Goal: Check status: Check status

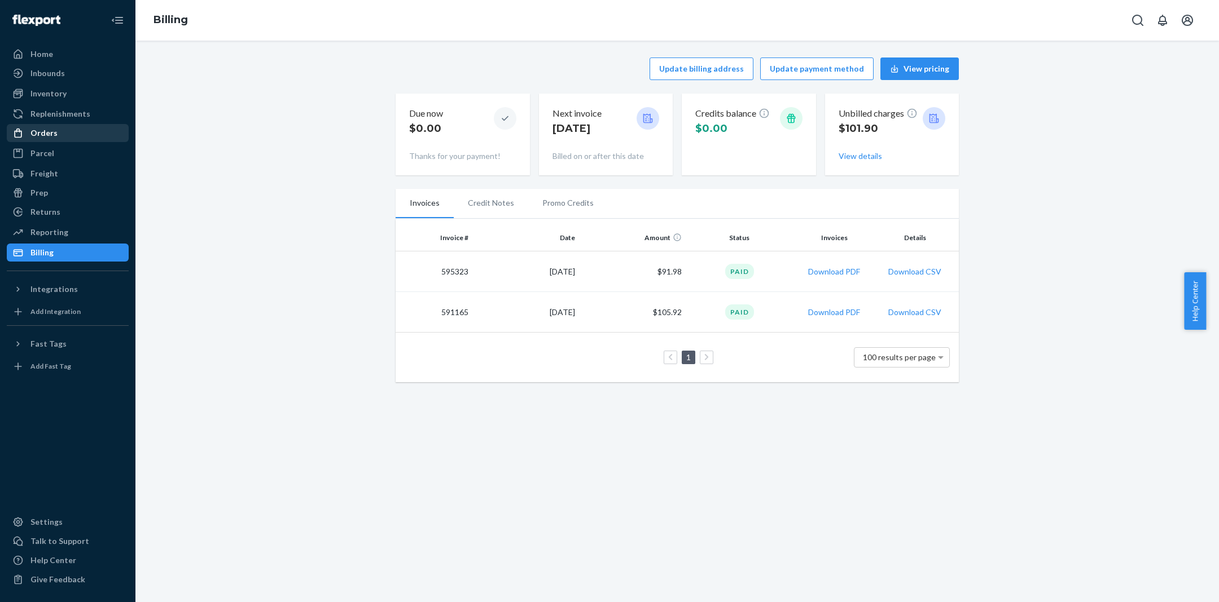
click at [101, 131] on div "Orders" at bounding box center [68, 133] width 120 height 16
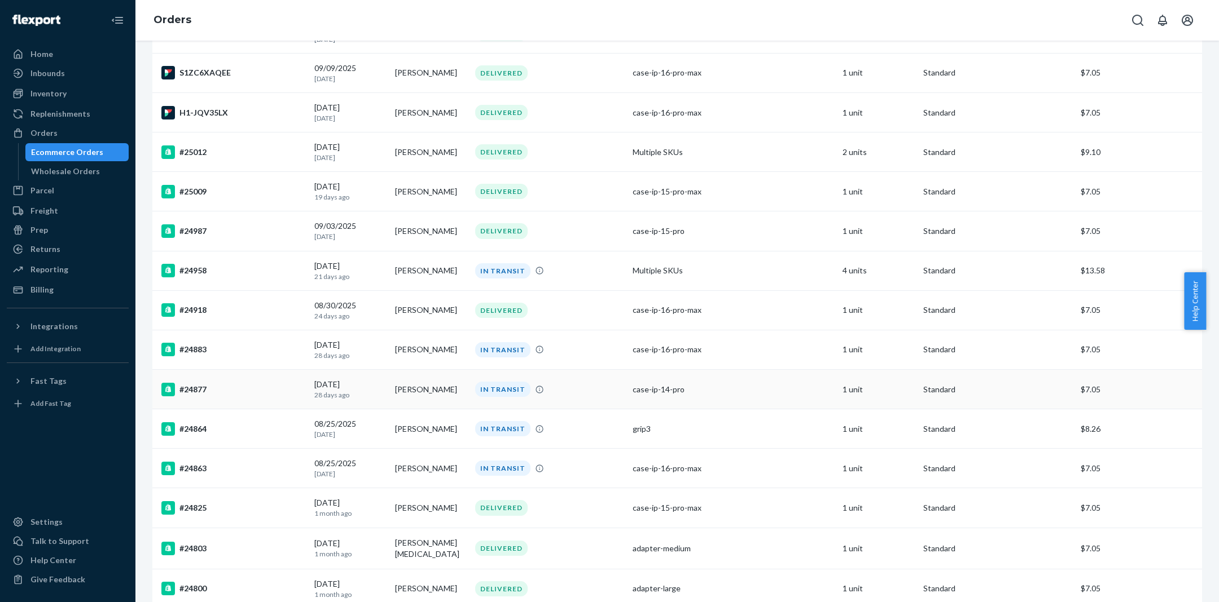
scroll to position [239, 0]
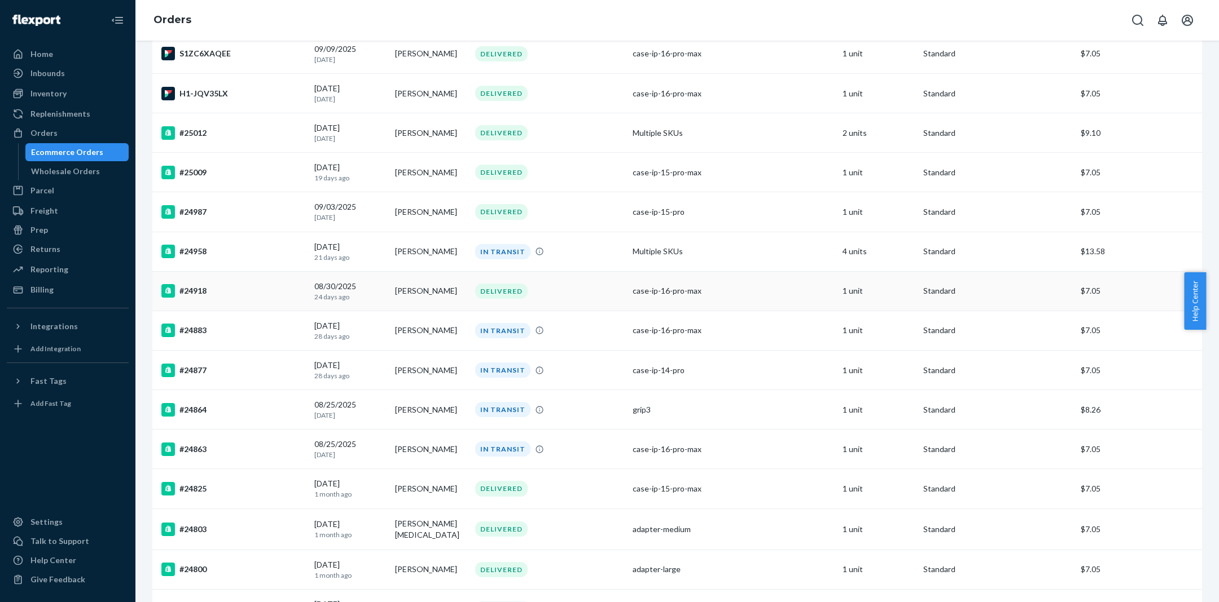
click at [580, 278] on td "DELIVERED" at bounding box center [548, 290] width 157 height 39
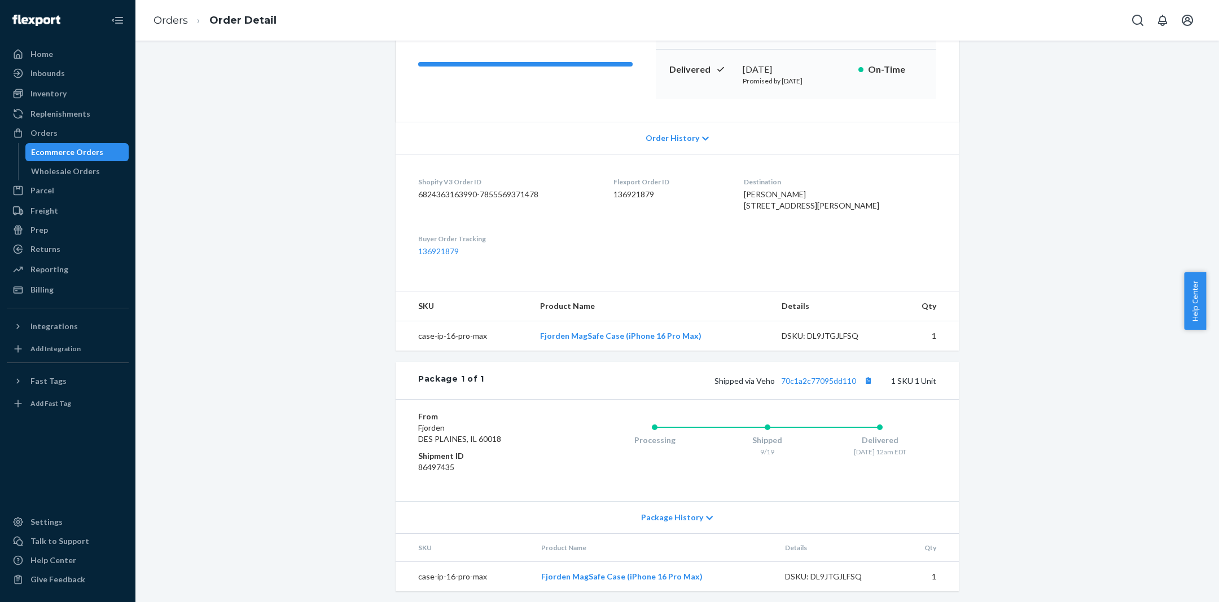
scroll to position [185, 0]
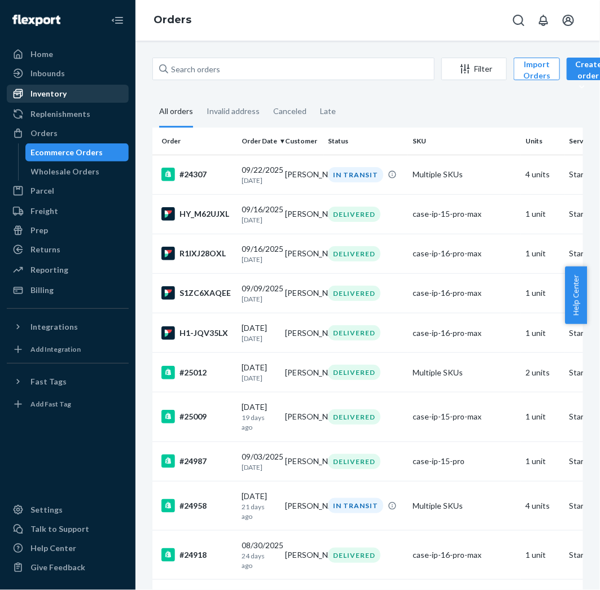
click at [85, 92] on div "Inventory" at bounding box center [68, 94] width 120 height 16
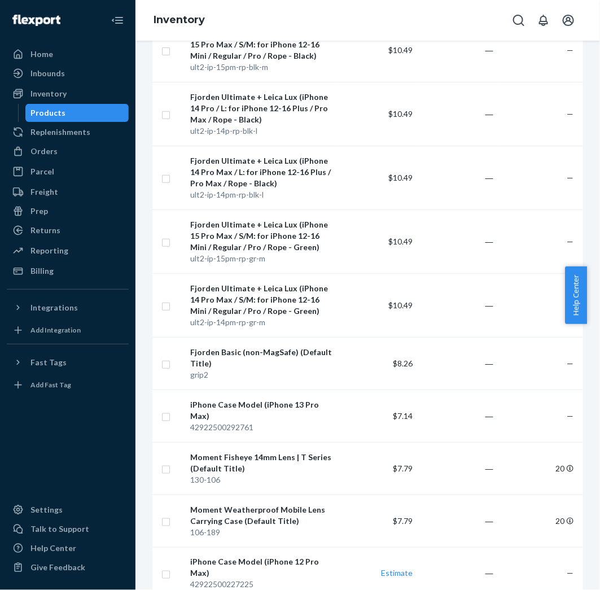
scroll to position [5022, 0]
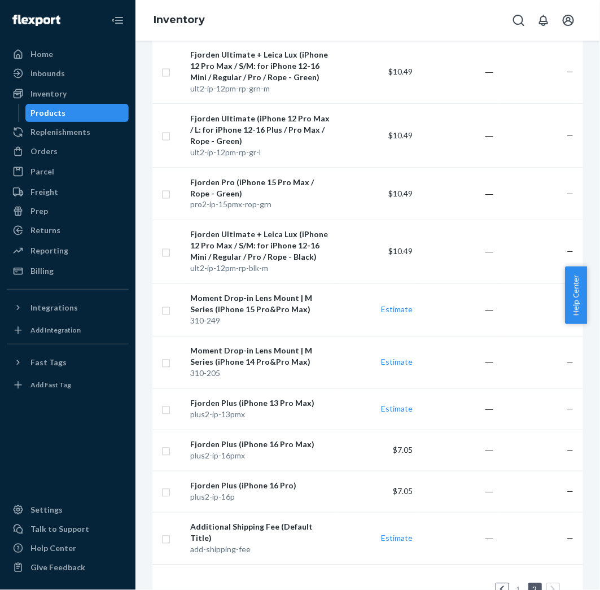
scroll to position [623, 0]
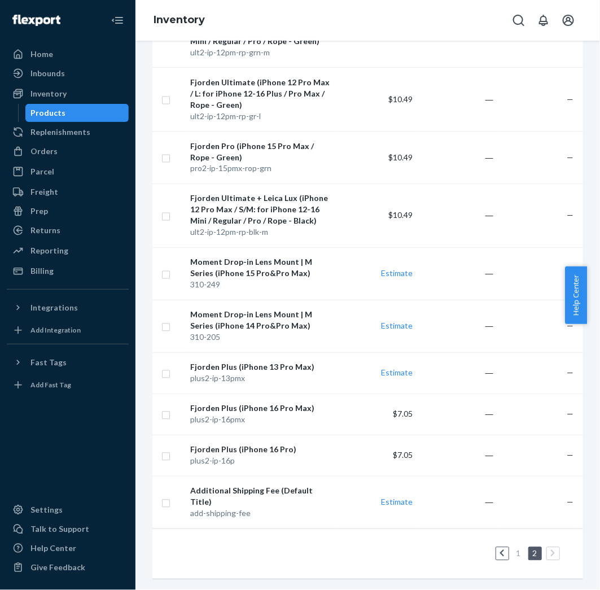
click at [505, 547] on link at bounding box center [502, 554] width 12 height 14
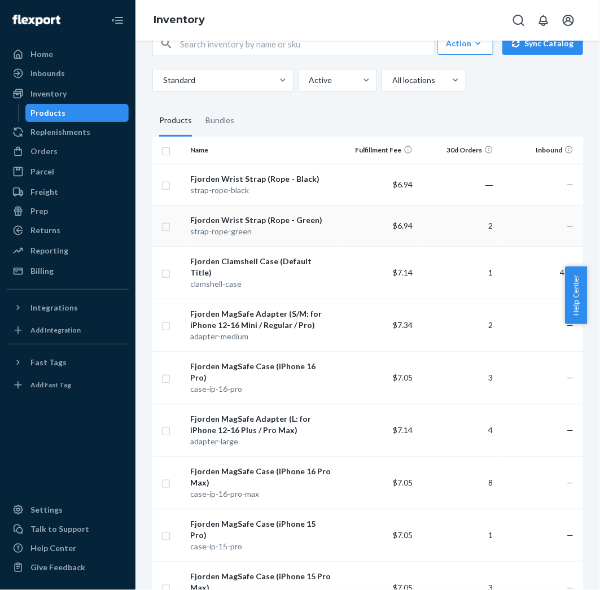
scroll to position [0, 0]
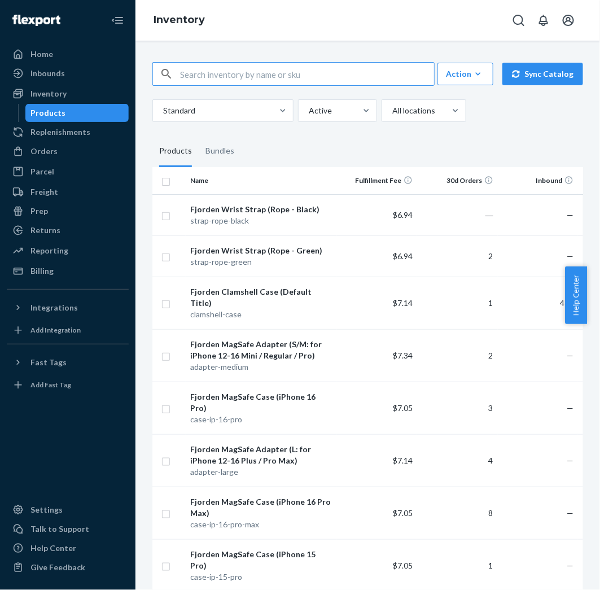
click at [230, 85] on input "text" at bounding box center [307, 74] width 254 height 23
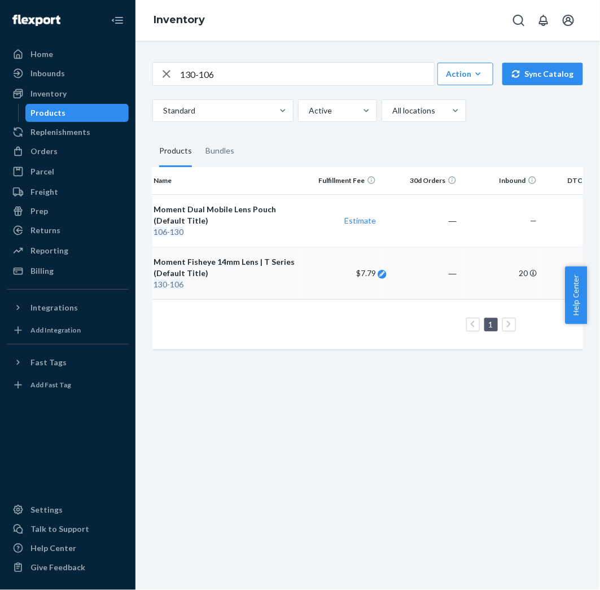
scroll to position [0, 309]
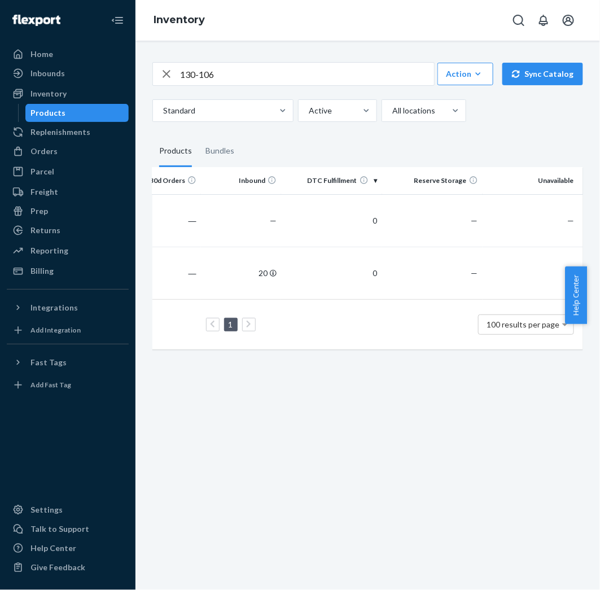
drag, startPoint x: 553, startPoint y: 118, endPoint x: 492, endPoint y: 147, distance: 66.9
click at [553, 118] on div "130-106 Action Create product Create bundle Bulk create products Bulk update pr…" at bounding box center [367, 92] width 430 height 60
click at [276, 78] on input "130-106" at bounding box center [307, 74] width 254 height 23
click at [276, 85] on input "130-106" at bounding box center [307, 74] width 254 height 23
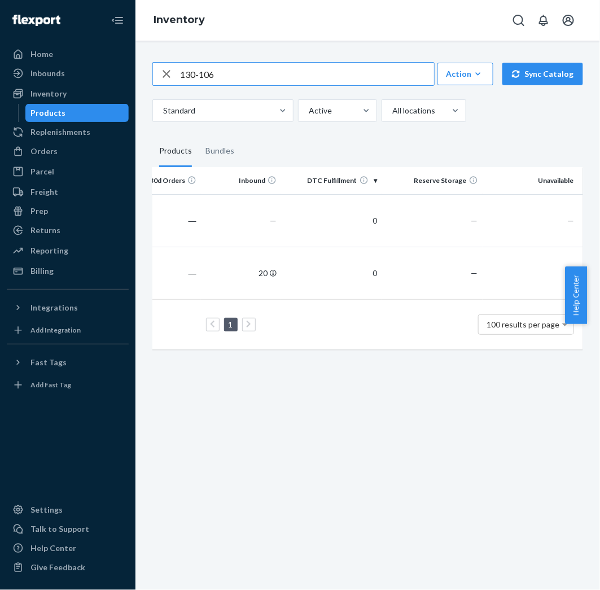
click at [278, 85] on input "130-106" at bounding box center [307, 74] width 254 height 23
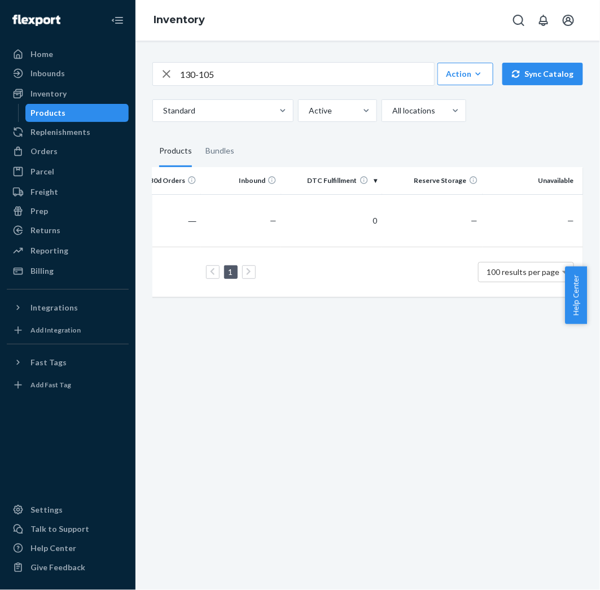
click at [235, 80] on input "130-105" at bounding box center [307, 74] width 254 height 23
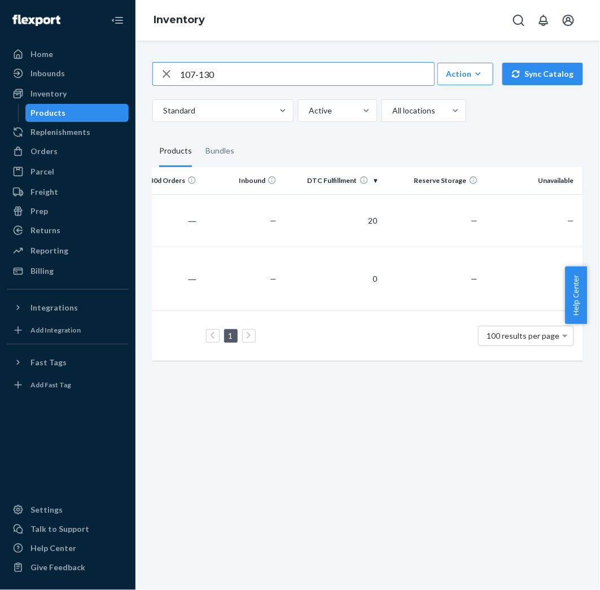
click at [267, 81] on input "107-130" at bounding box center [307, 74] width 254 height 23
drag, startPoint x: 267, startPoint y: 81, endPoint x: 263, endPoint y: 71, distance: 11.1
click at [263, 72] on div "107-130 Action Create product Create bundle Bulk create products Bulk update pr…" at bounding box center [367, 74] width 430 height 24
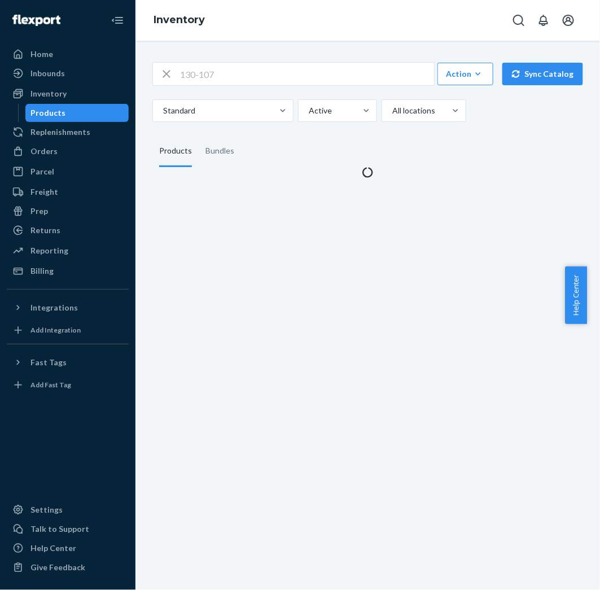
scroll to position [0, 0]
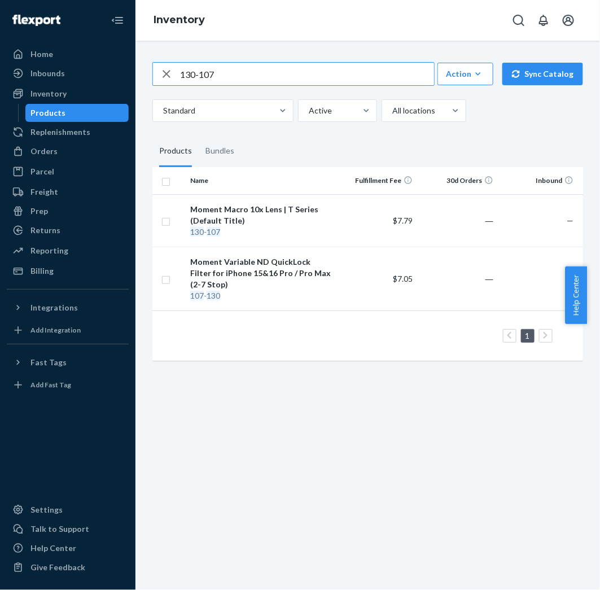
click at [262, 85] on input "130-107" at bounding box center [307, 74] width 254 height 23
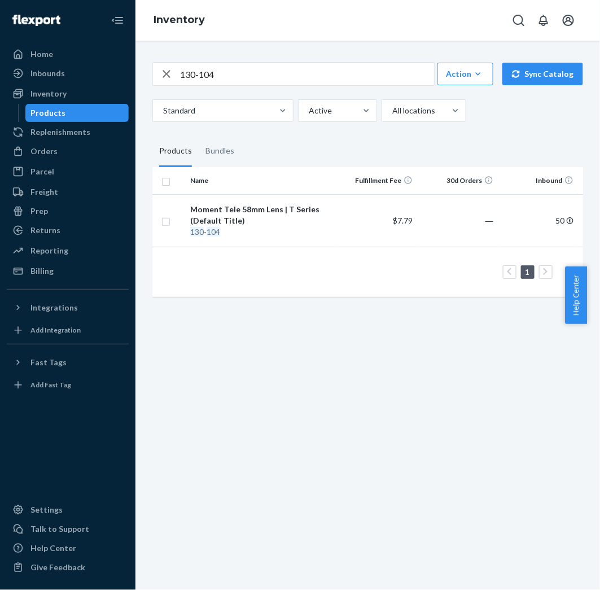
click at [388, 85] on input "130-104" at bounding box center [307, 74] width 254 height 23
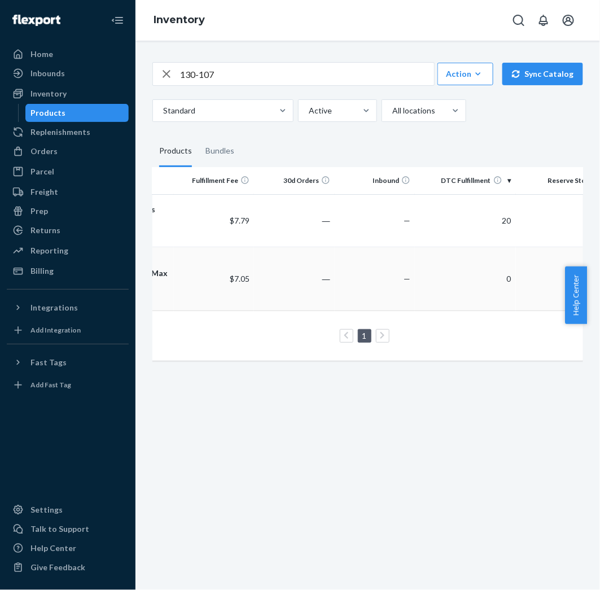
scroll to position [0, 309]
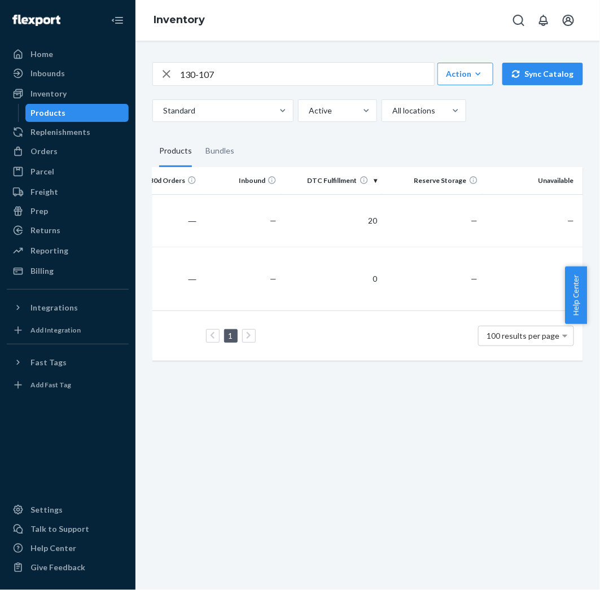
click at [272, 85] on input "130-107" at bounding box center [307, 74] width 254 height 23
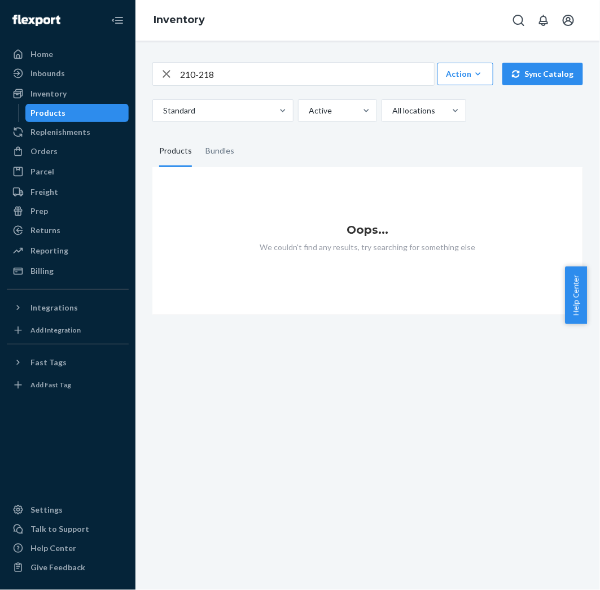
click at [262, 85] on input "210-218" at bounding box center [307, 74] width 254 height 23
type input "310-218"
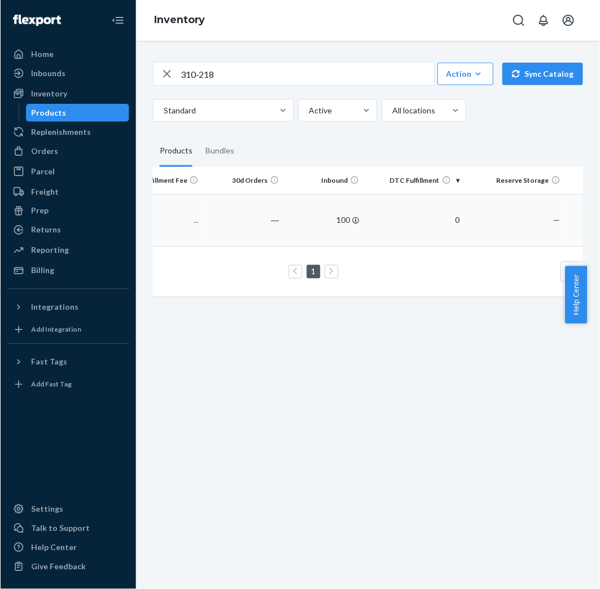
scroll to position [0, 309]
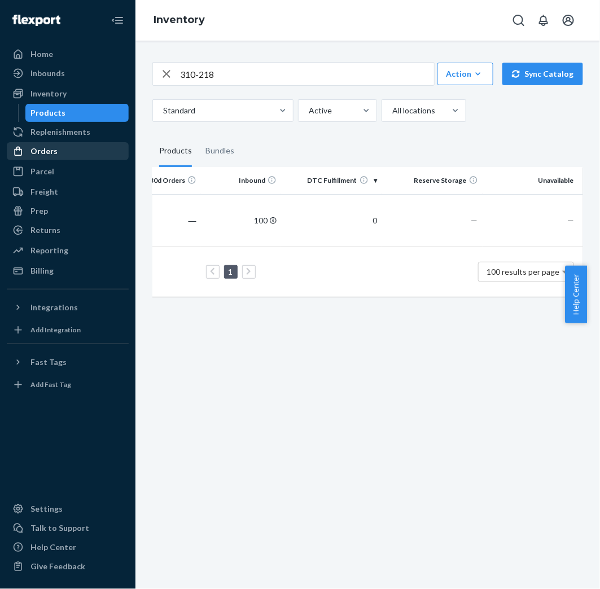
click at [40, 152] on div "Orders" at bounding box center [43, 151] width 27 height 11
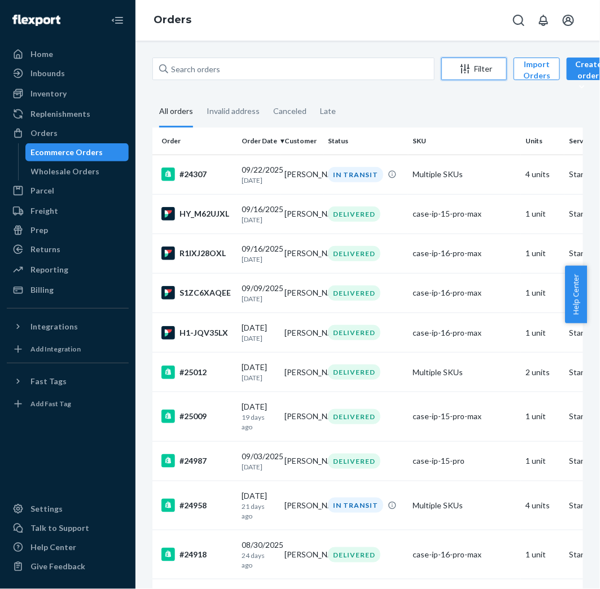
click at [487, 64] on div "Filter" at bounding box center [474, 68] width 64 height 11
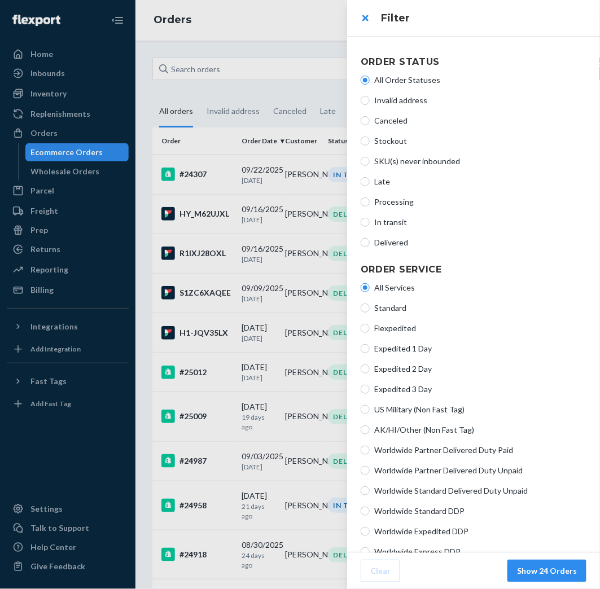
click at [404, 206] on span "Processing" at bounding box center [480, 201] width 212 height 11
click at [370, 206] on input "Processing" at bounding box center [364, 201] width 9 height 9
radio input "true"
radio input "false"
click at [540, 571] on button "Show 1 Orders" at bounding box center [549, 571] width 74 height 23
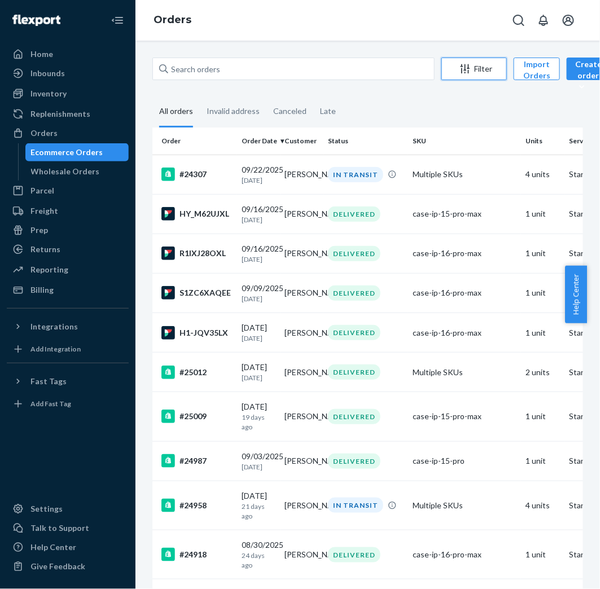
click at [489, 71] on div "Filter" at bounding box center [474, 68] width 64 height 11
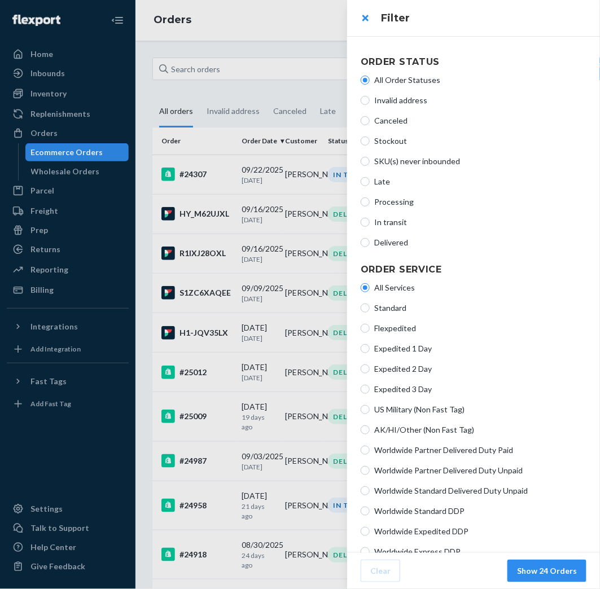
click at [410, 197] on span "Processing" at bounding box center [480, 201] width 212 height 11
click at [370, 197] on input "Processing" at bounding box center [364, 201] width 9 height 9
radio input "true"
radio input "false"
click at [540, 577] on button "Show 1 Orders" at bounding box center [549, 571] width 74 height 23
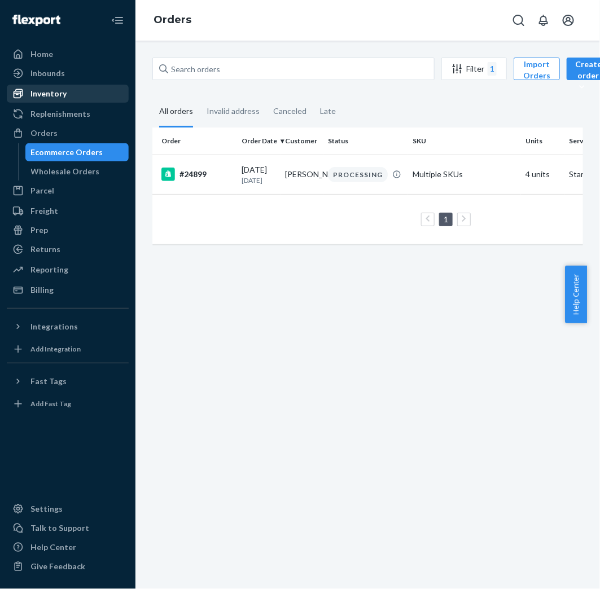
click at [64, 96] on div "Inventory" at bounding box center [68, 94] width 120 height 16
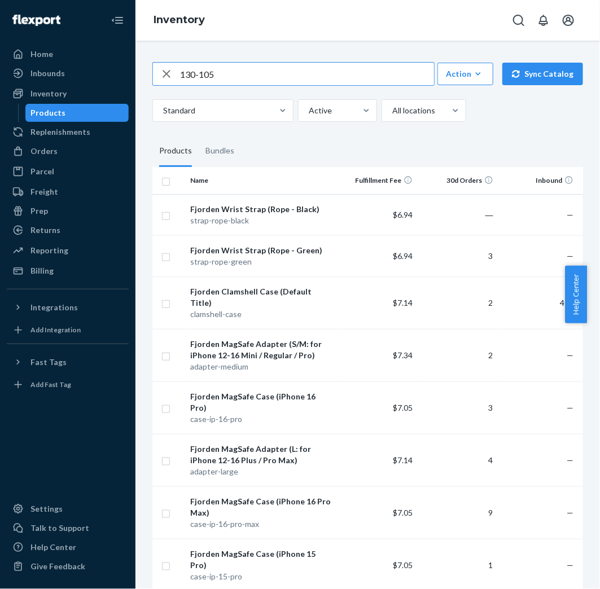
type input "130-105"
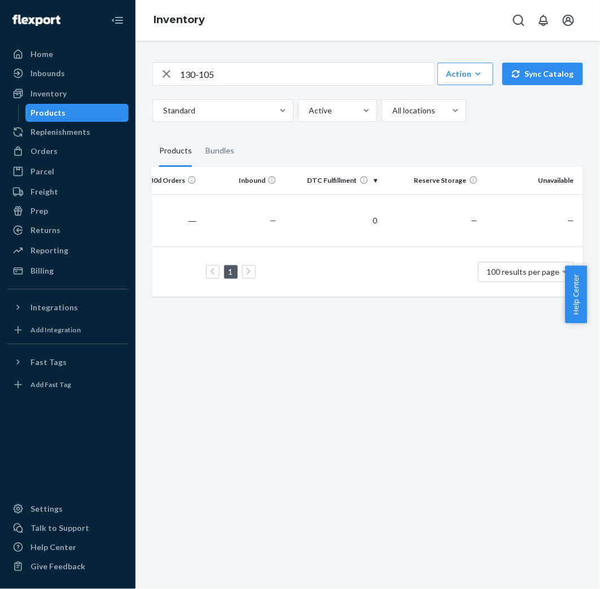
scroll to position [0, 309]
click at [64, 152] on div "Orders" at bounding box center [68, 151] width 120 height 16
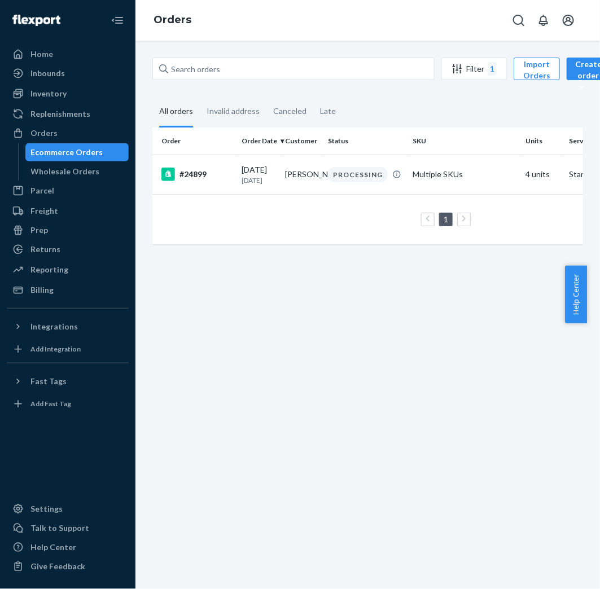
click at [88, 94] on div "Inventory" at bounding box center [68, 94] width 120 height 16
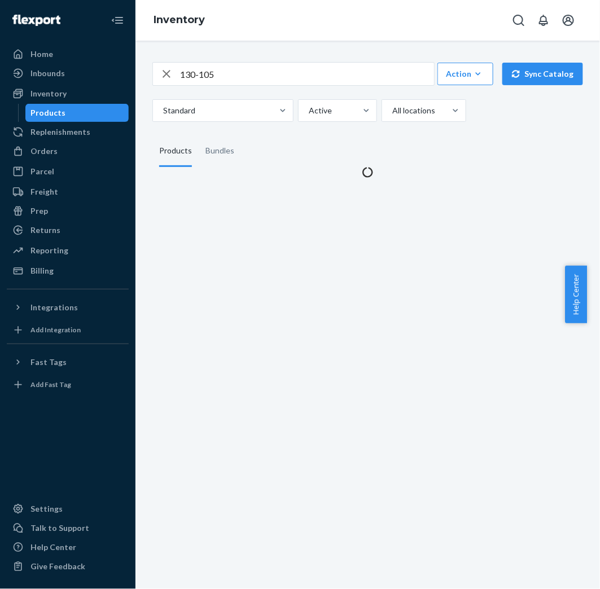
click at [248, 82] on input "130-105" at bounding box center [307, 74] width 254 height 23
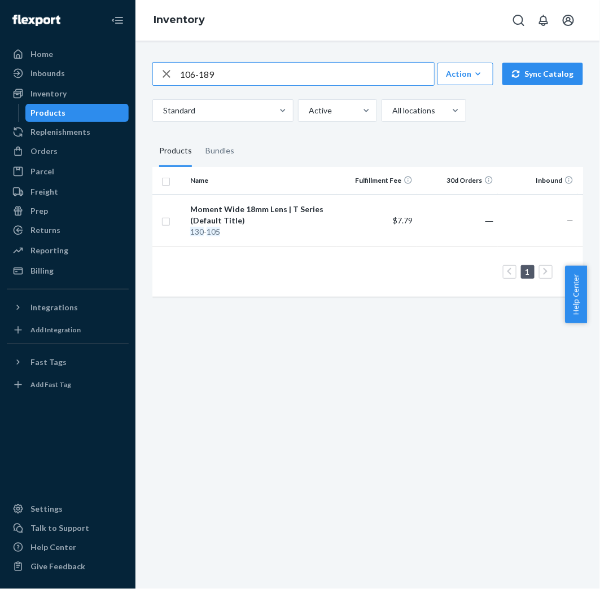
type input "106-189"
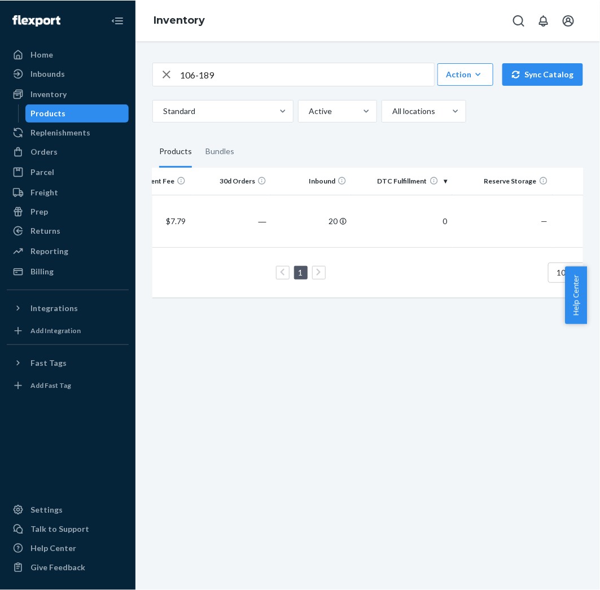
scroll to position [0, 265]
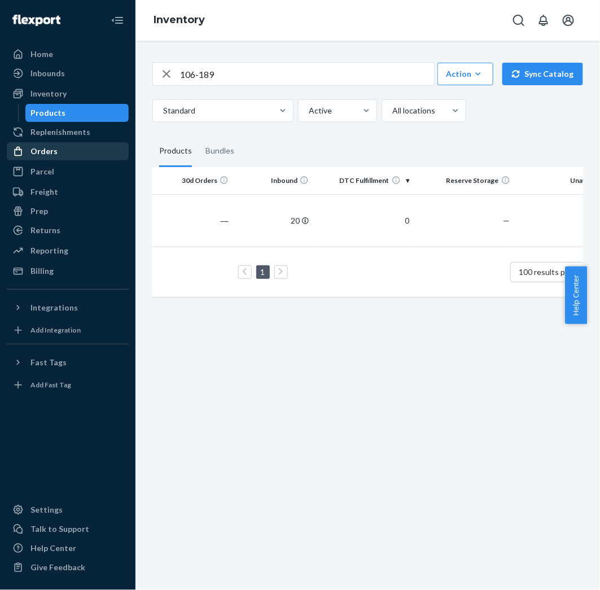
click at [102, 155] on div "Orders" at bounding box center [68, 151] width 120 height 16
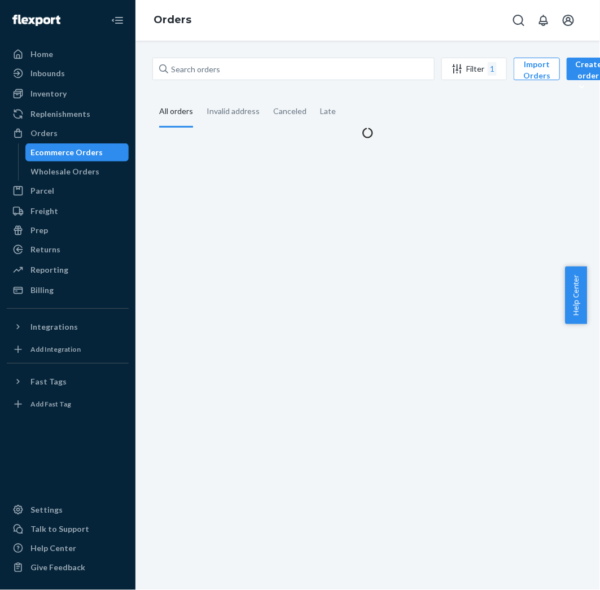
click at [102, 155] on div "Ecommerce Orders" at bounding box center [78, 152] width 102 height 16
